Goal: Task Accomplishment & Management: Use online tool/utility

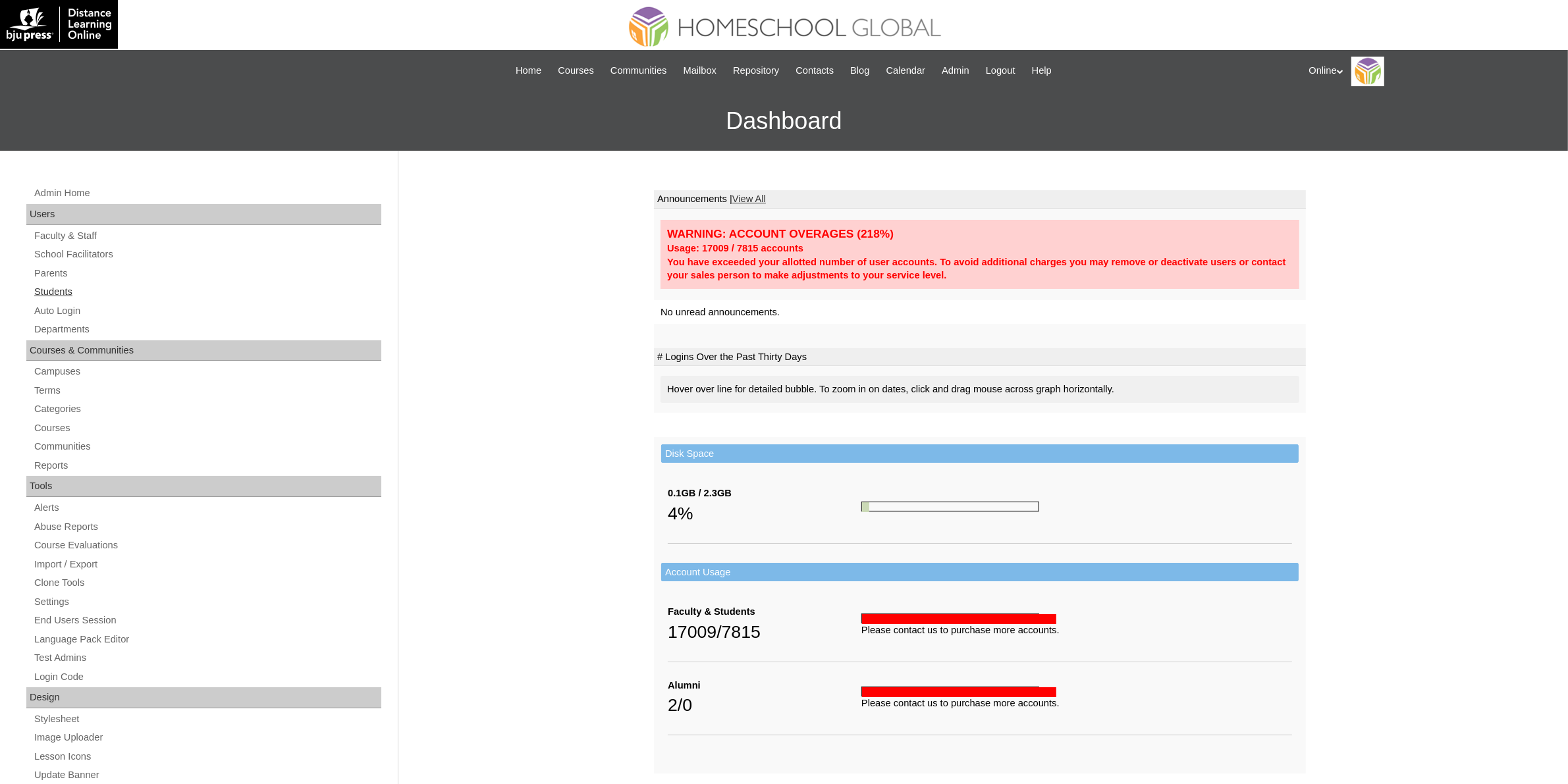
click at [46, 288] on link "Students" at bounding box center [207, 292] width 348 height 16
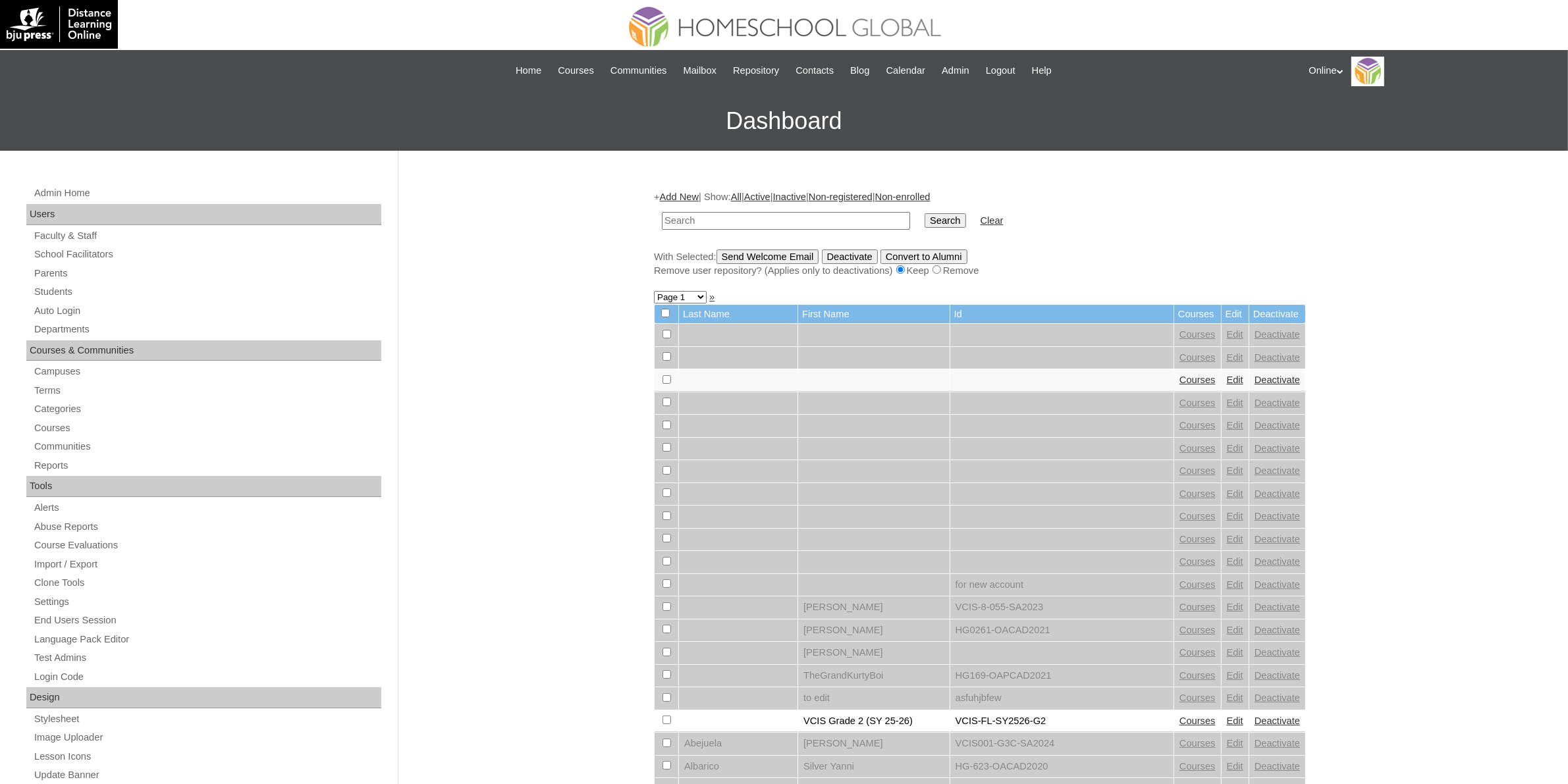
click at [718, 218] on input "text" at bounding box center [786, 221] width 248 height 17
paste input "HG197OACAD2025"
type input "HG197OACAD2025"
click at [925, 219] on input "Search" at bounding box center [945, 220] width 41 height 15
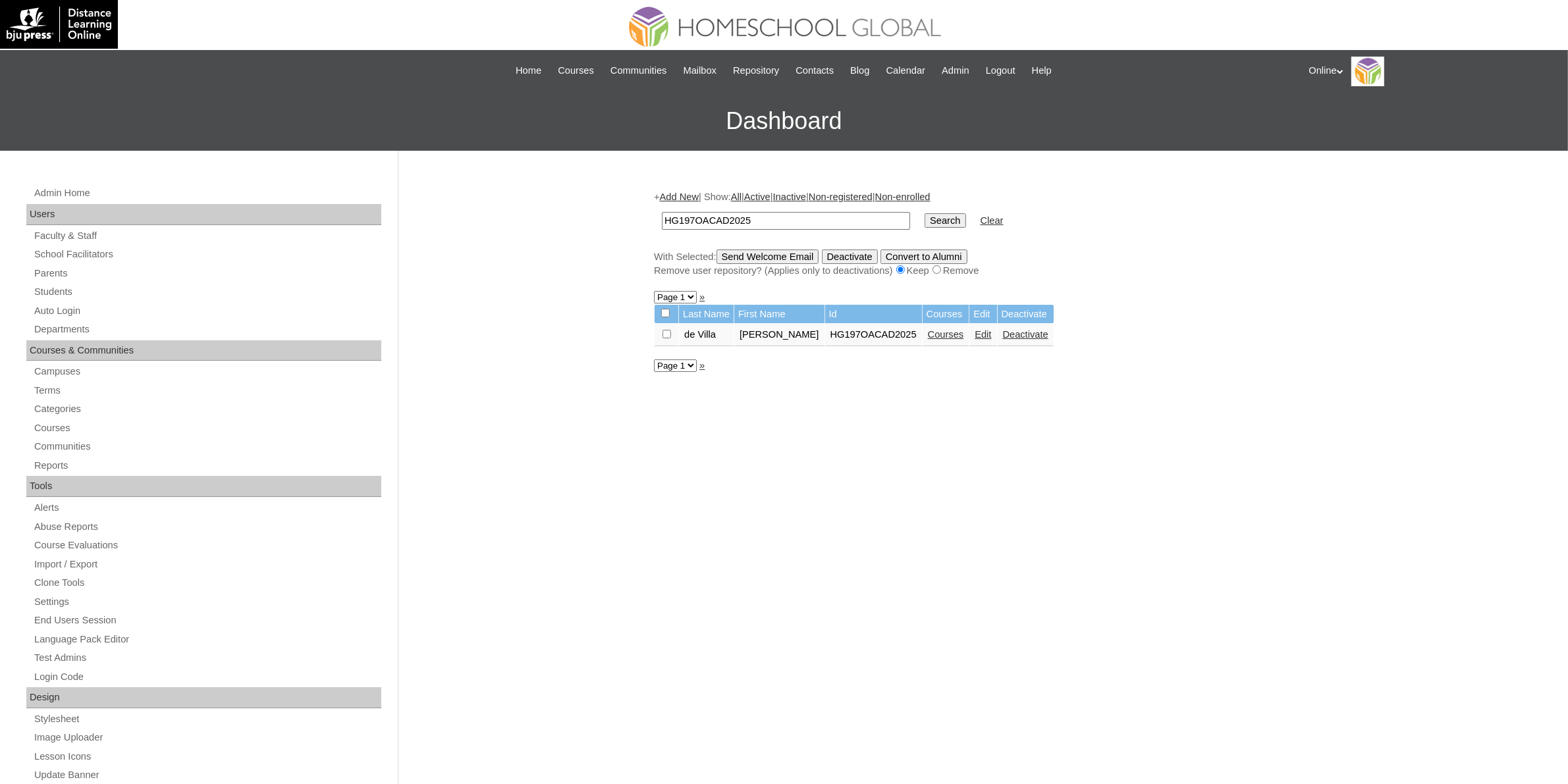
click at [928, 329] on link "Courses" at bounding box center [946, 335] width 36 height 11
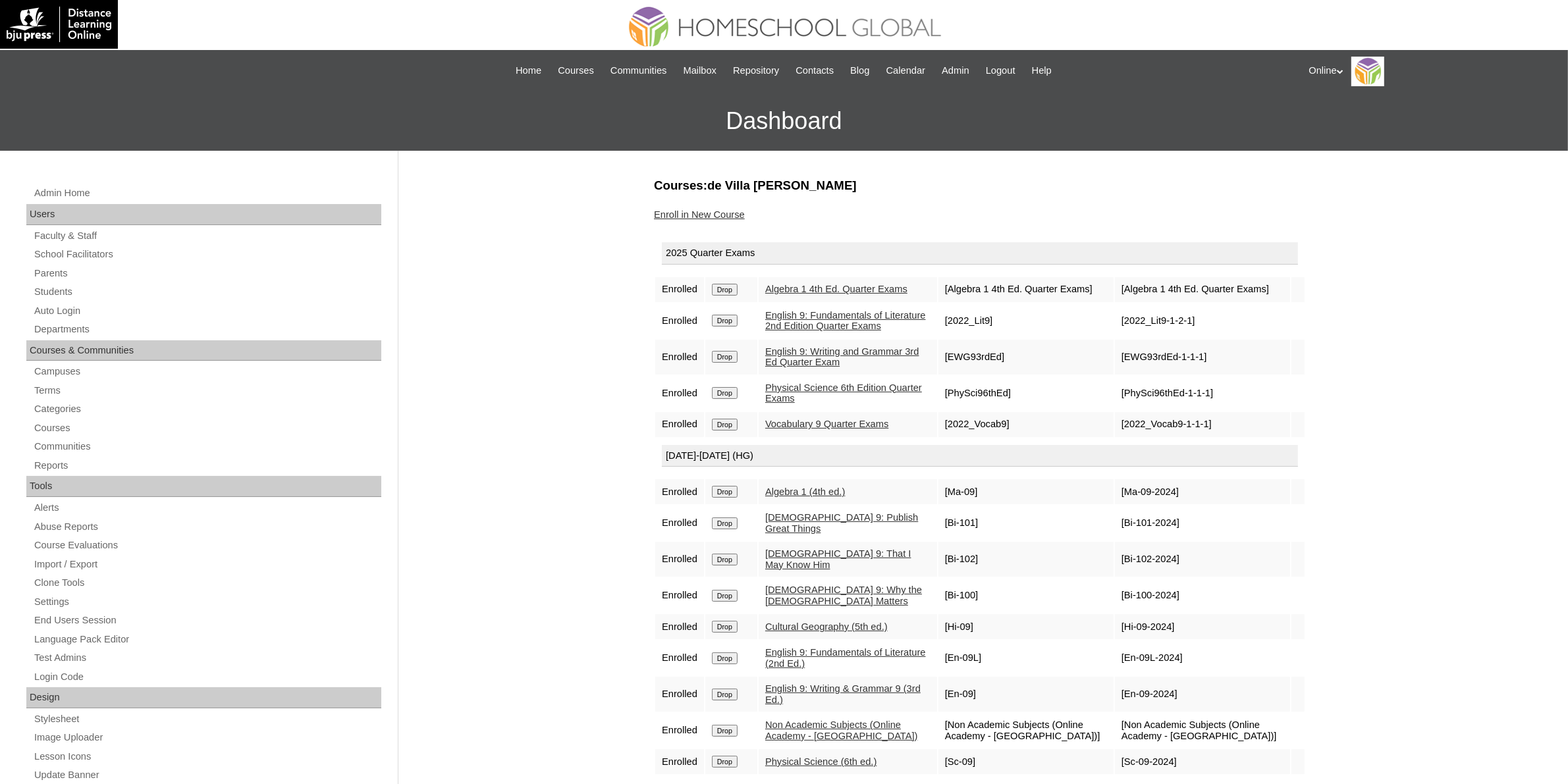
click at [685, 212] on link "Enroll in New Course" at bounding box center [699, 215] width 91 height 11
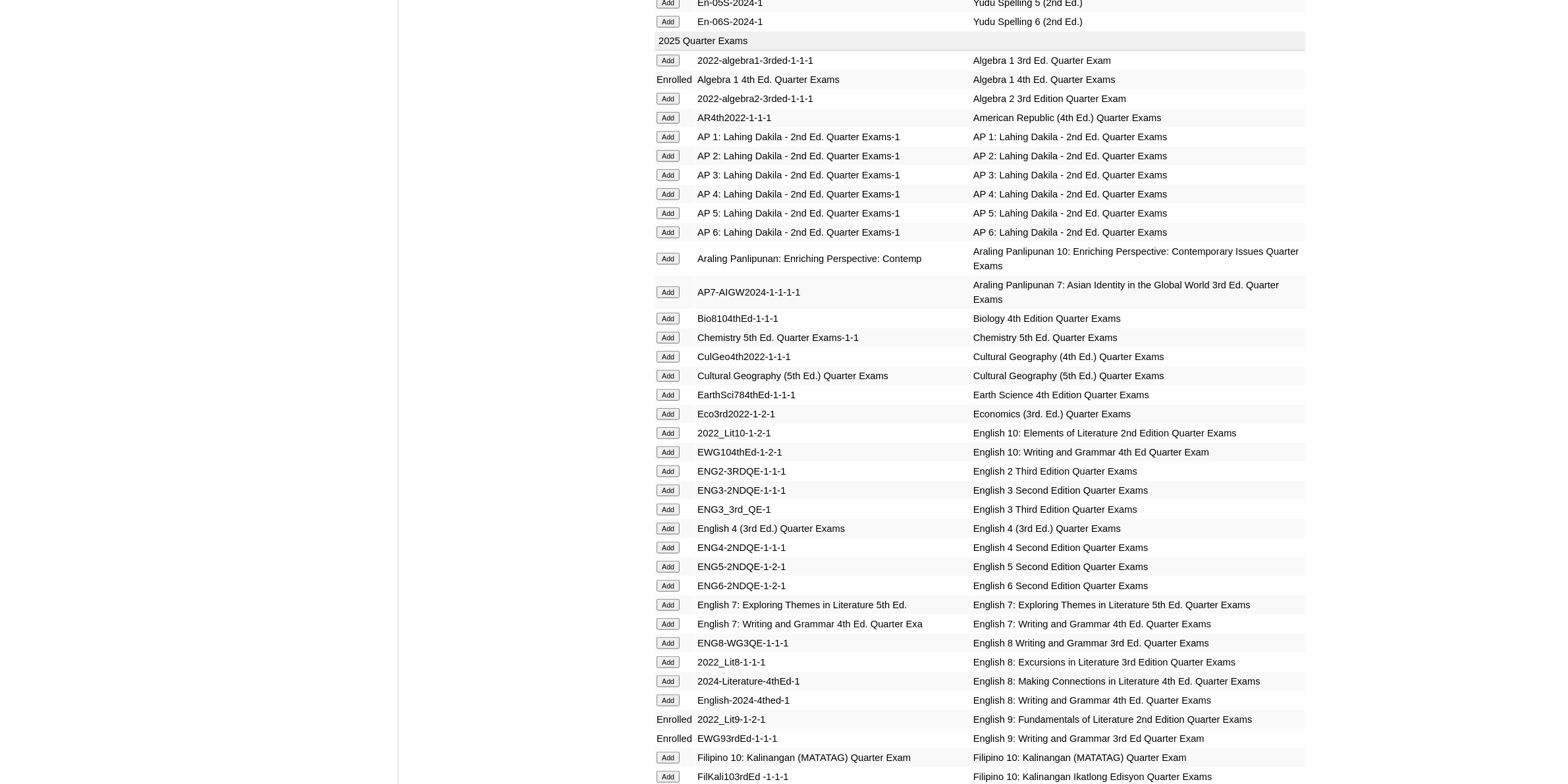
scroll to position [1152, 0]
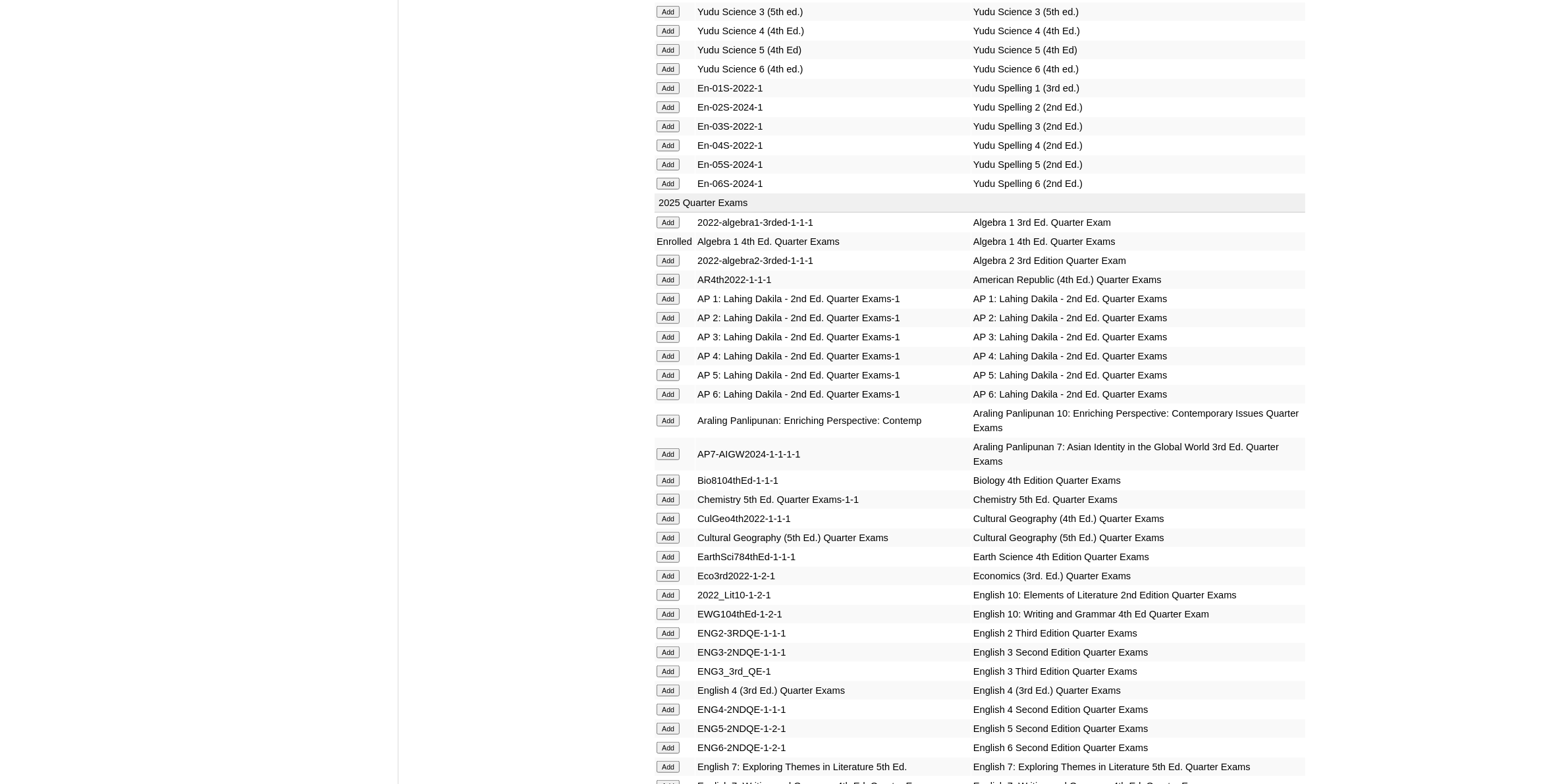
click at [670, 532] on input "Add" at bounding box center [668, 538] width 23 height 12
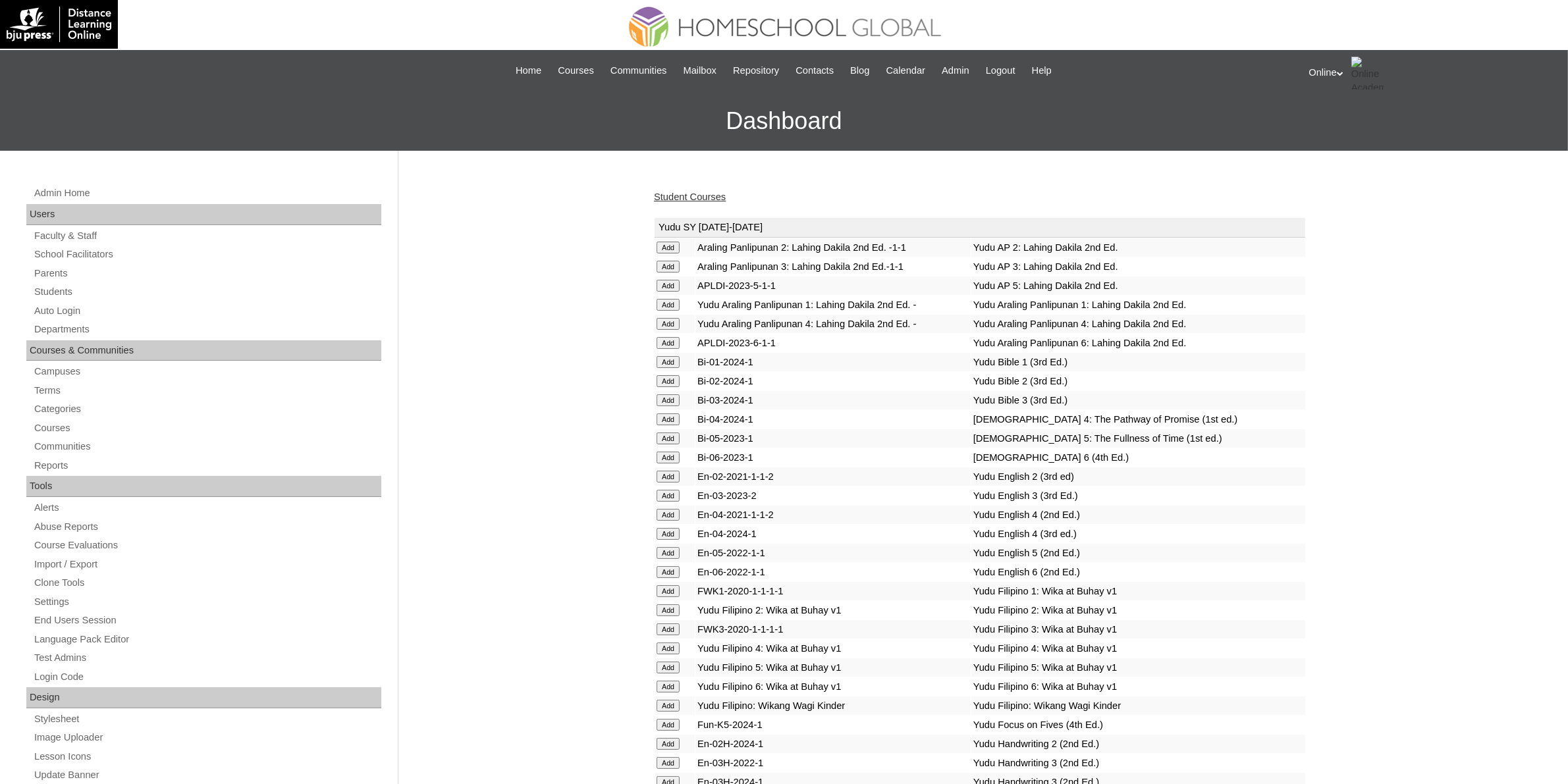
click at [700, 199] on link "Student Courses" at bounding box center [690, 197] width 72 height 11
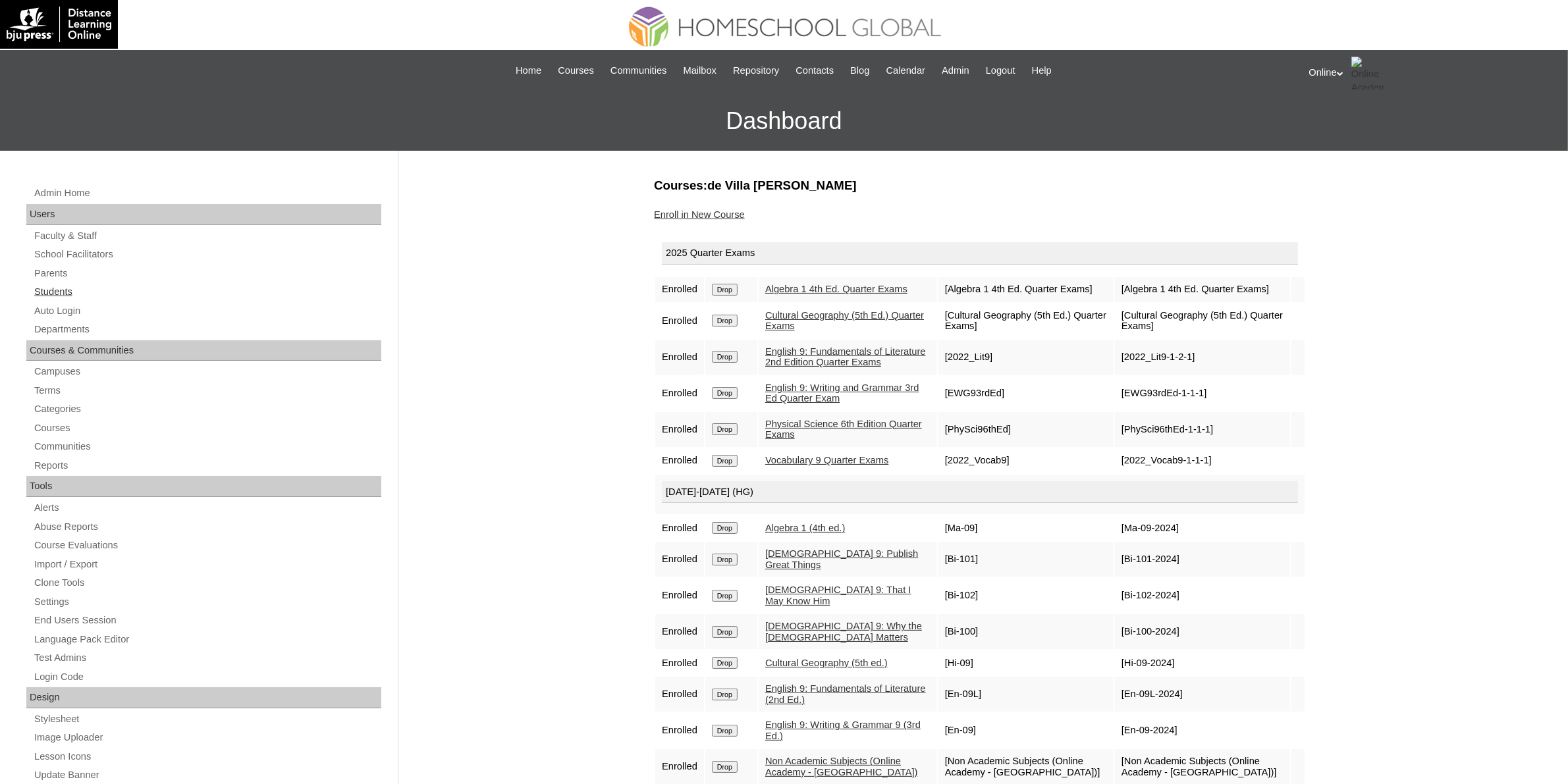
click at [87, 290] on link "Students" at bounding box center [207, 292] width 348 height 16
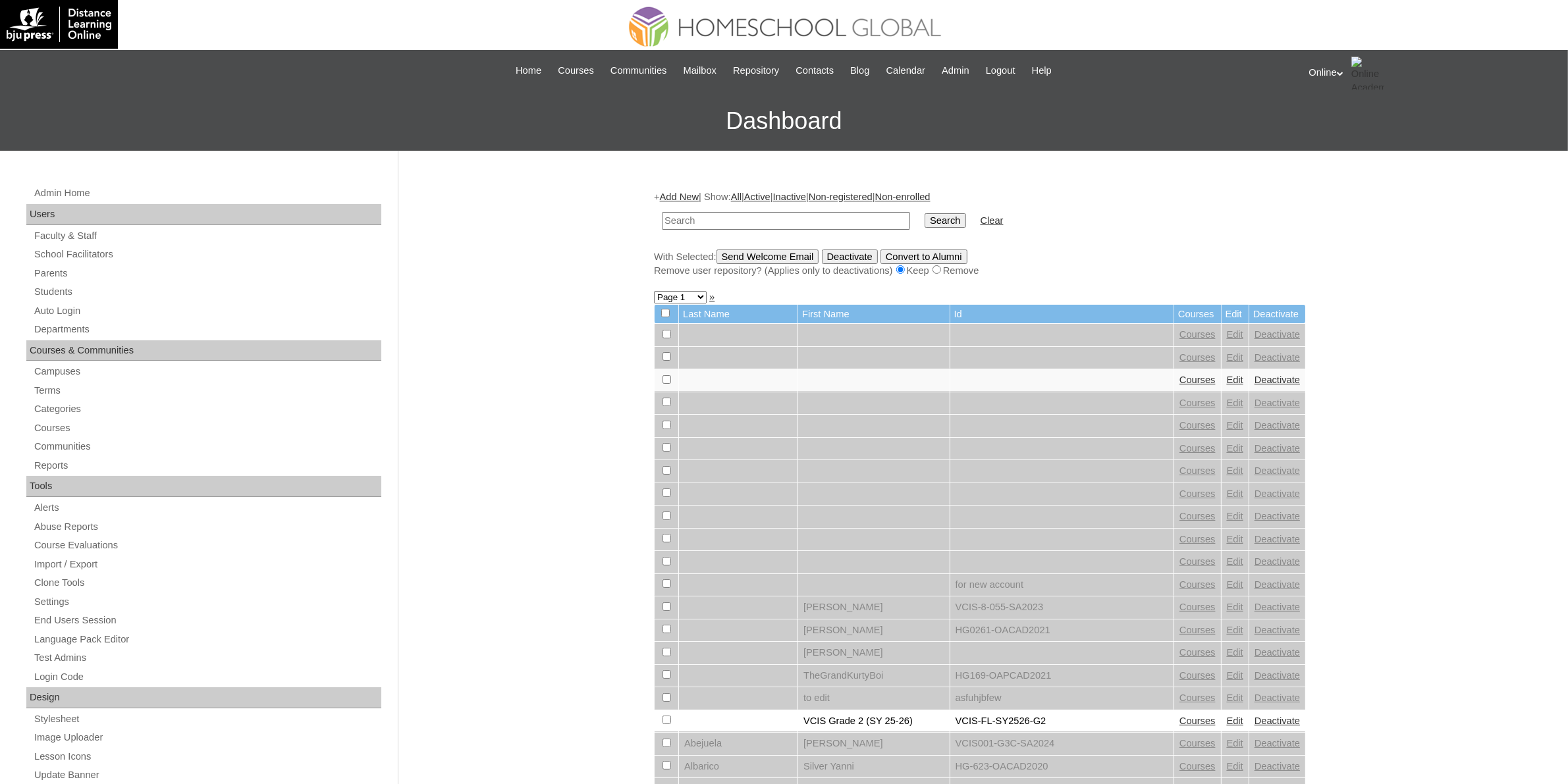
click at [744, 216] on input "text" at bounding box center [786, 221] width 248 height 17
type input "HG288OACAD2025"
click at [925, 220] on input "Search" at bounding box center [945, 220] width 41 height 15
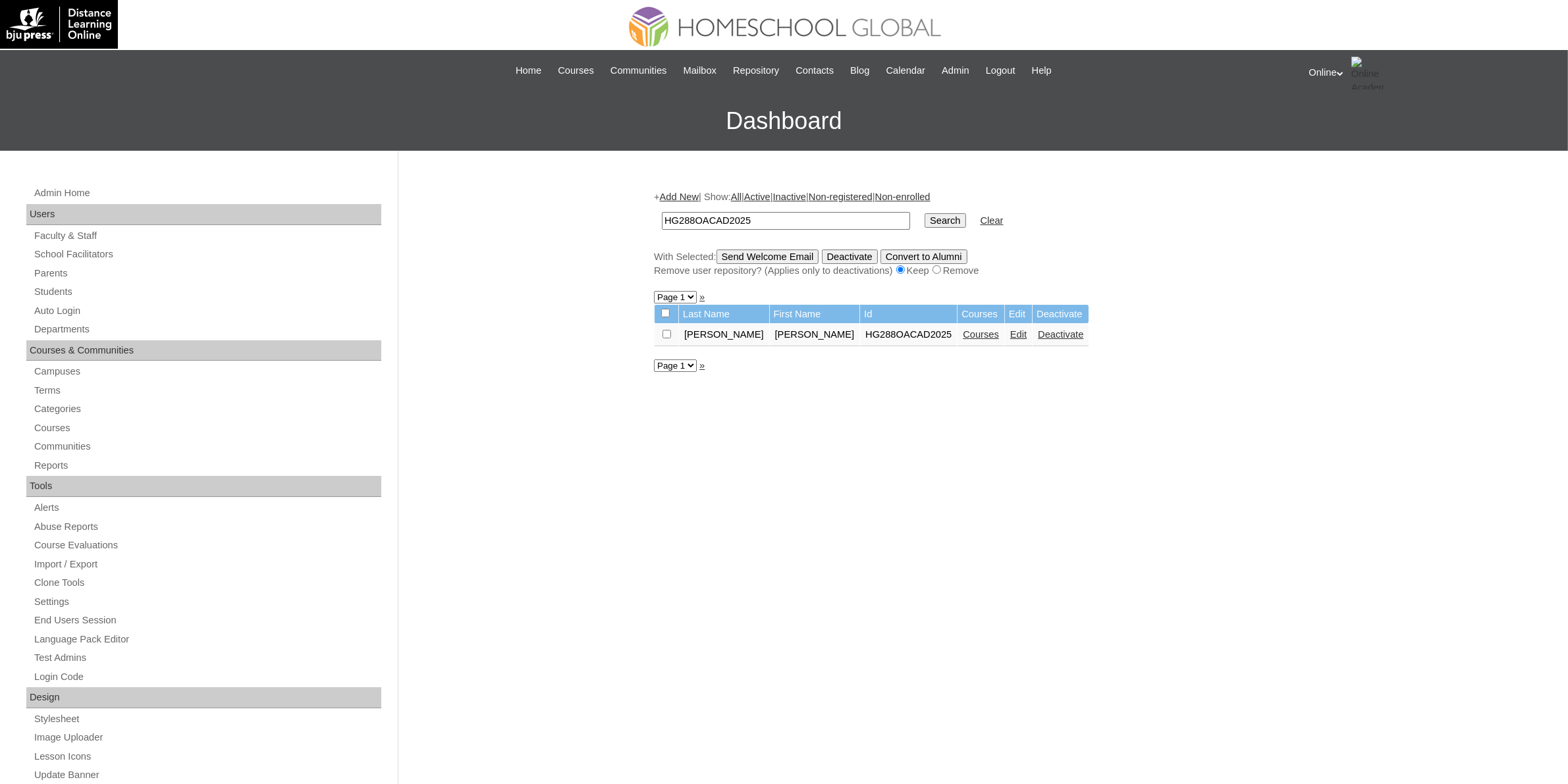
click at [963, 329] on link "Courses" at bounding box center [981, 335] width 36 height 11
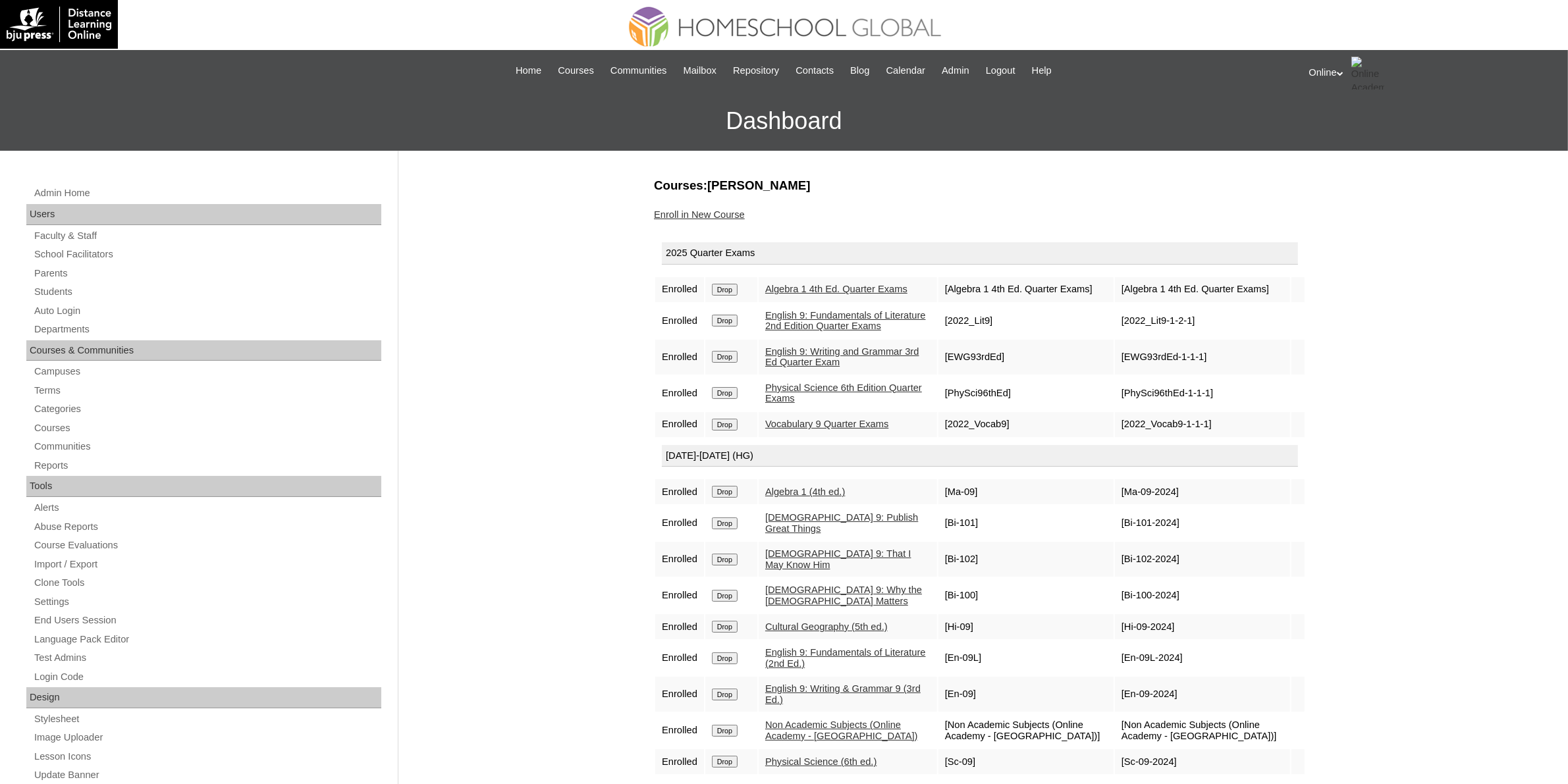
click at [720, 214] on link "Enroll in New Course" at bounding box center [699, 215] width 91 height 11
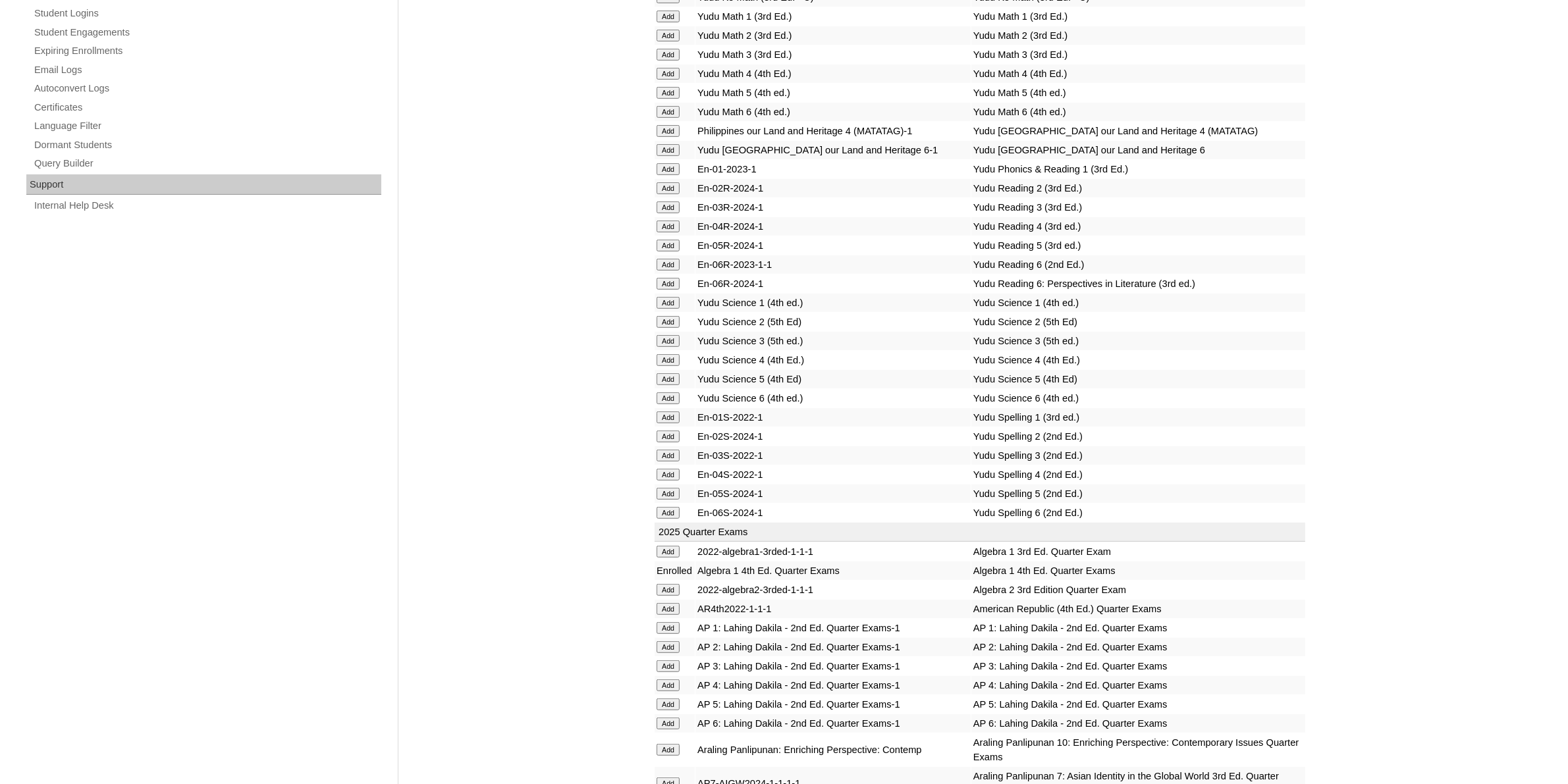
scroll to position [988, 0]
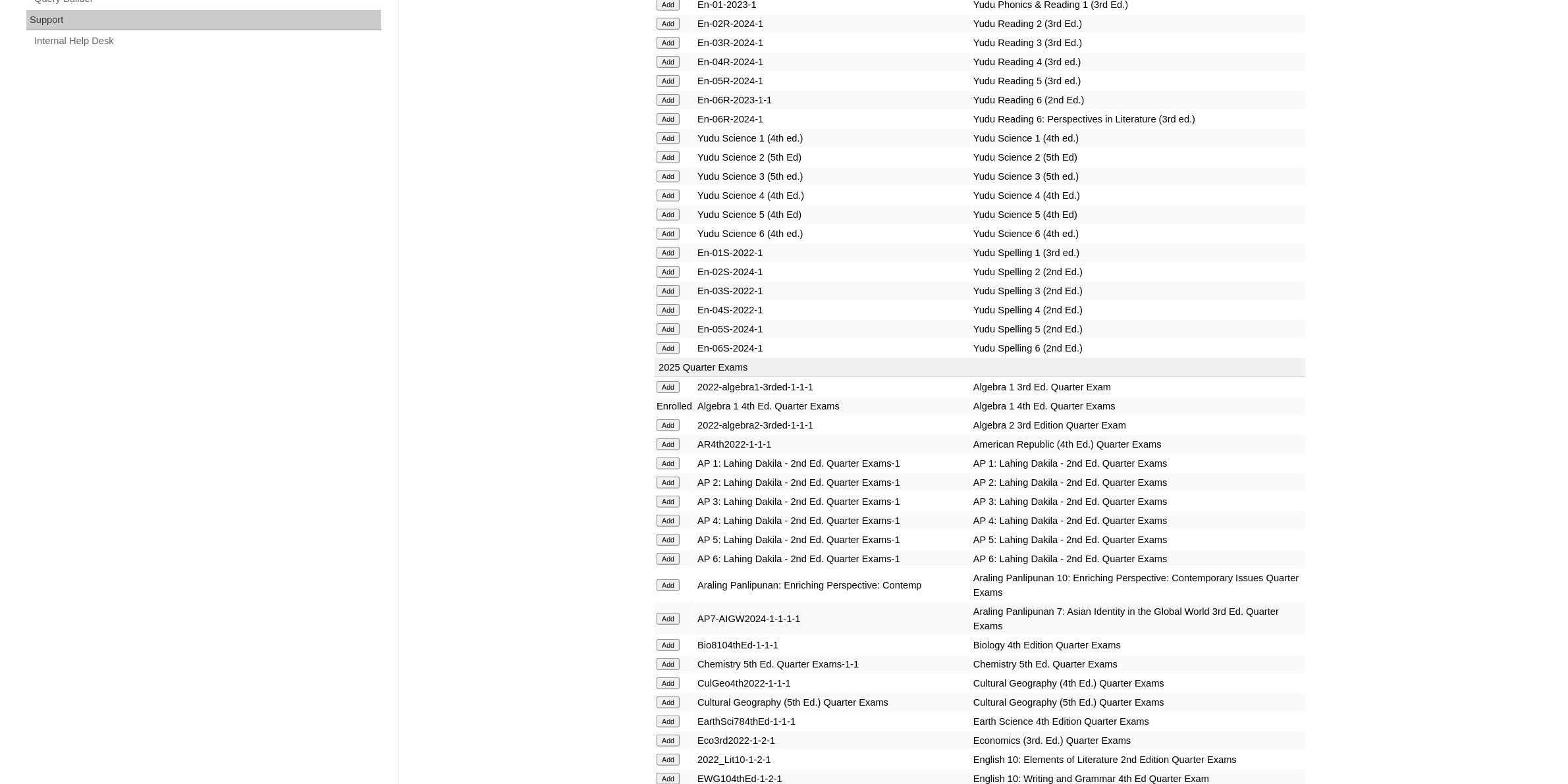
click at [664, 697] on input "Add" at bounding box center [668, 703] width 23 height 12
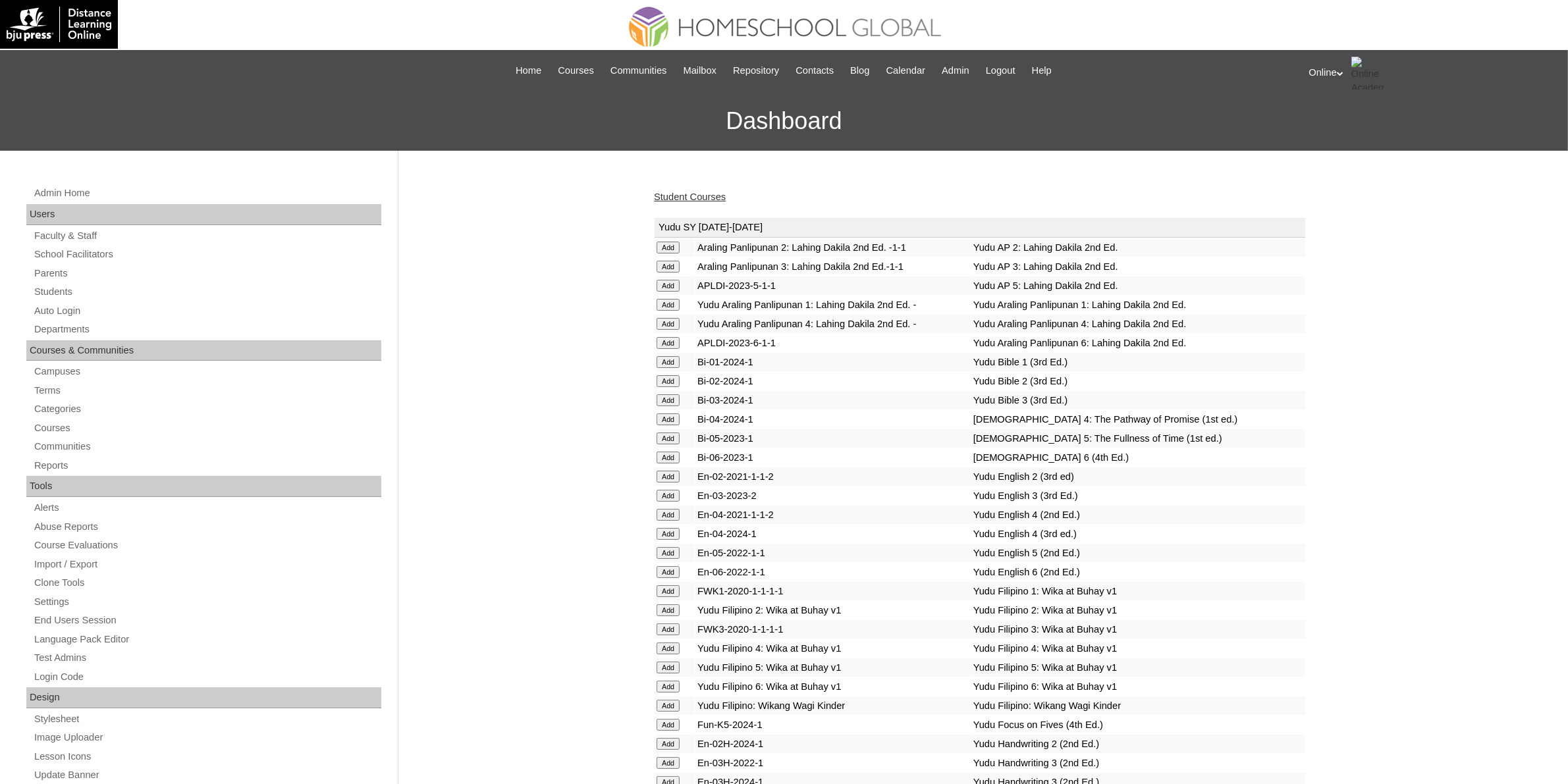
click at [702, 192] on link "Student Courses" at bounding box center [690, 197] width 72 height 11
